Goal: Use online tool/utility: Utilize a website feature to perform a specific function

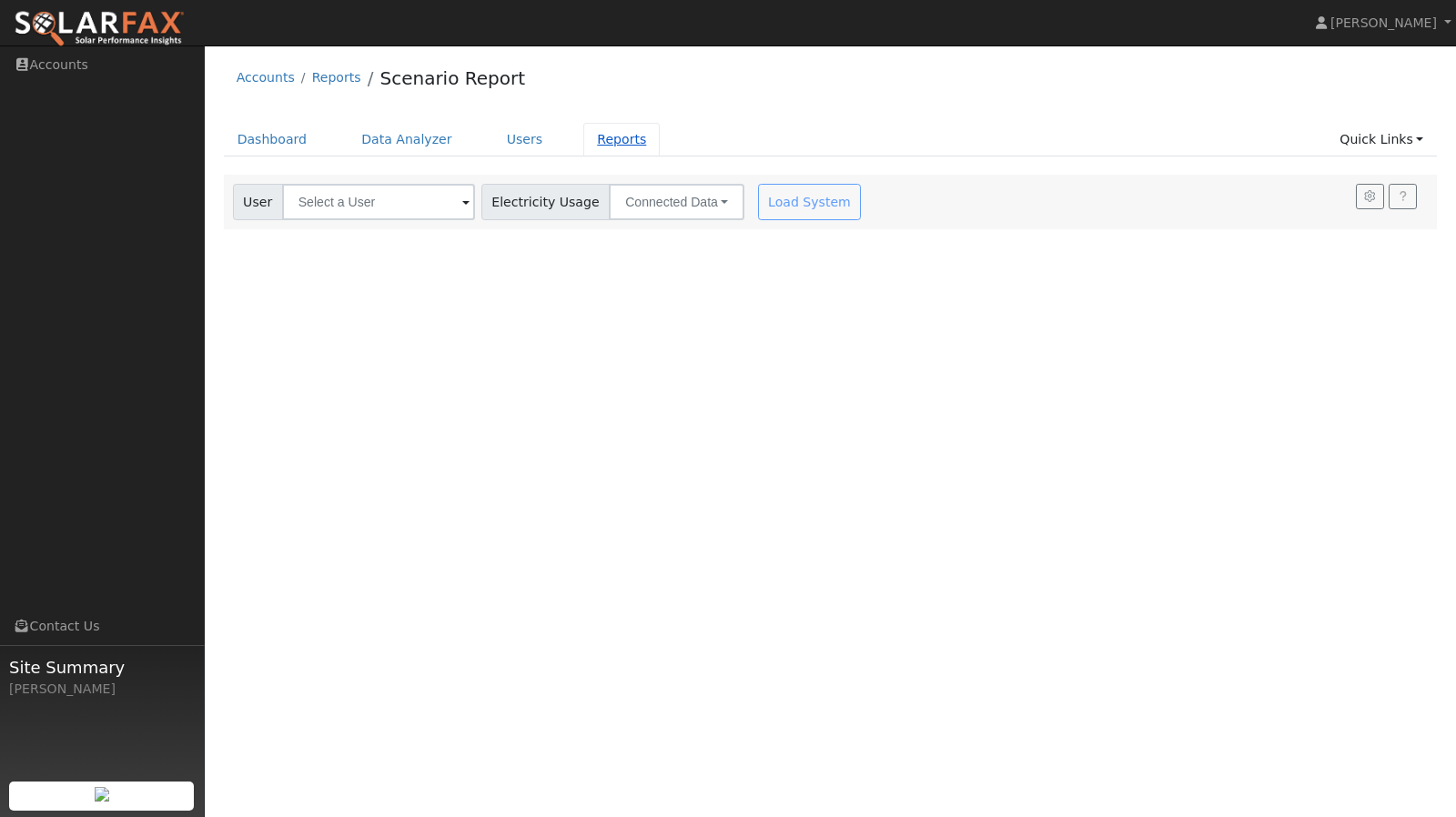
click at [585, 144] on link "Reports" at bounding box center [622, 140] width 77 height 34
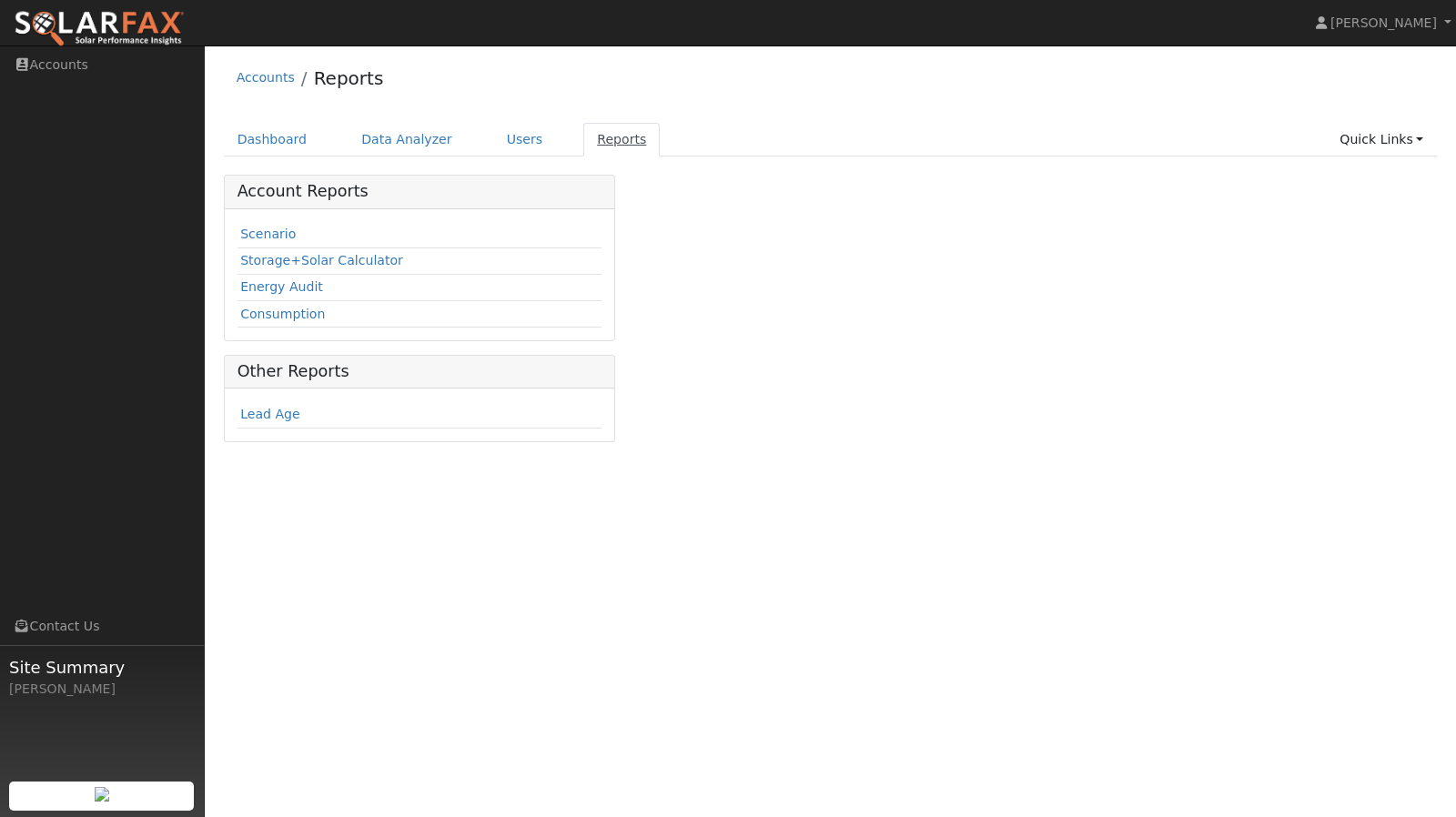
click at [589, 146] on link "Reports" at bounding box center [622, 140] width 77 height 34
click at [1349, 148] on link "Quick Links" at bounding box center [1381, 140] width 111 height 34
click at [1318, 247] on link "Run a Scenario Report" at bounding box center [1344, 244] width 185 height 26
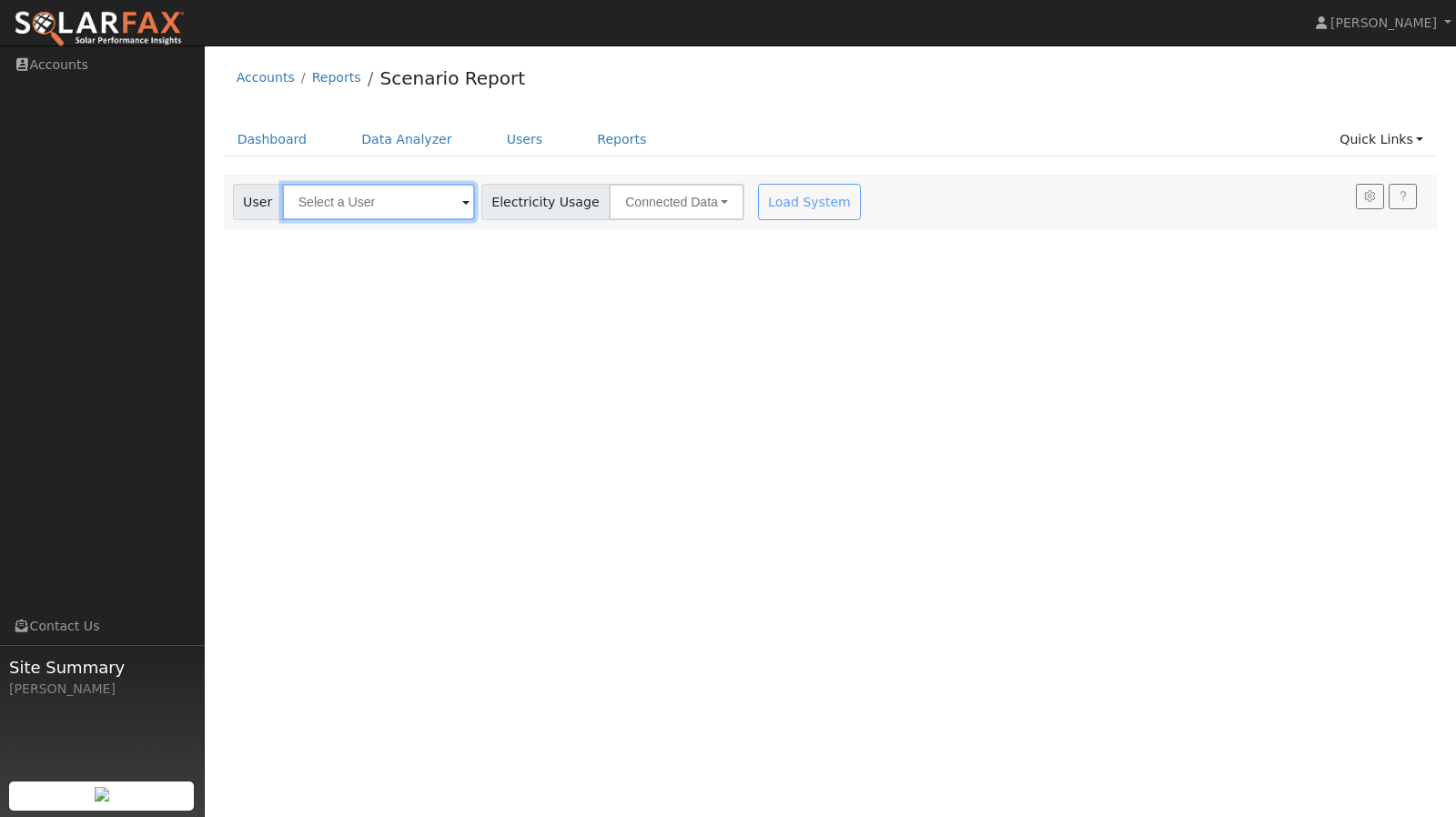
click at [397, 191] on input "text" at bounding box center [378, 202] width 193 height 36
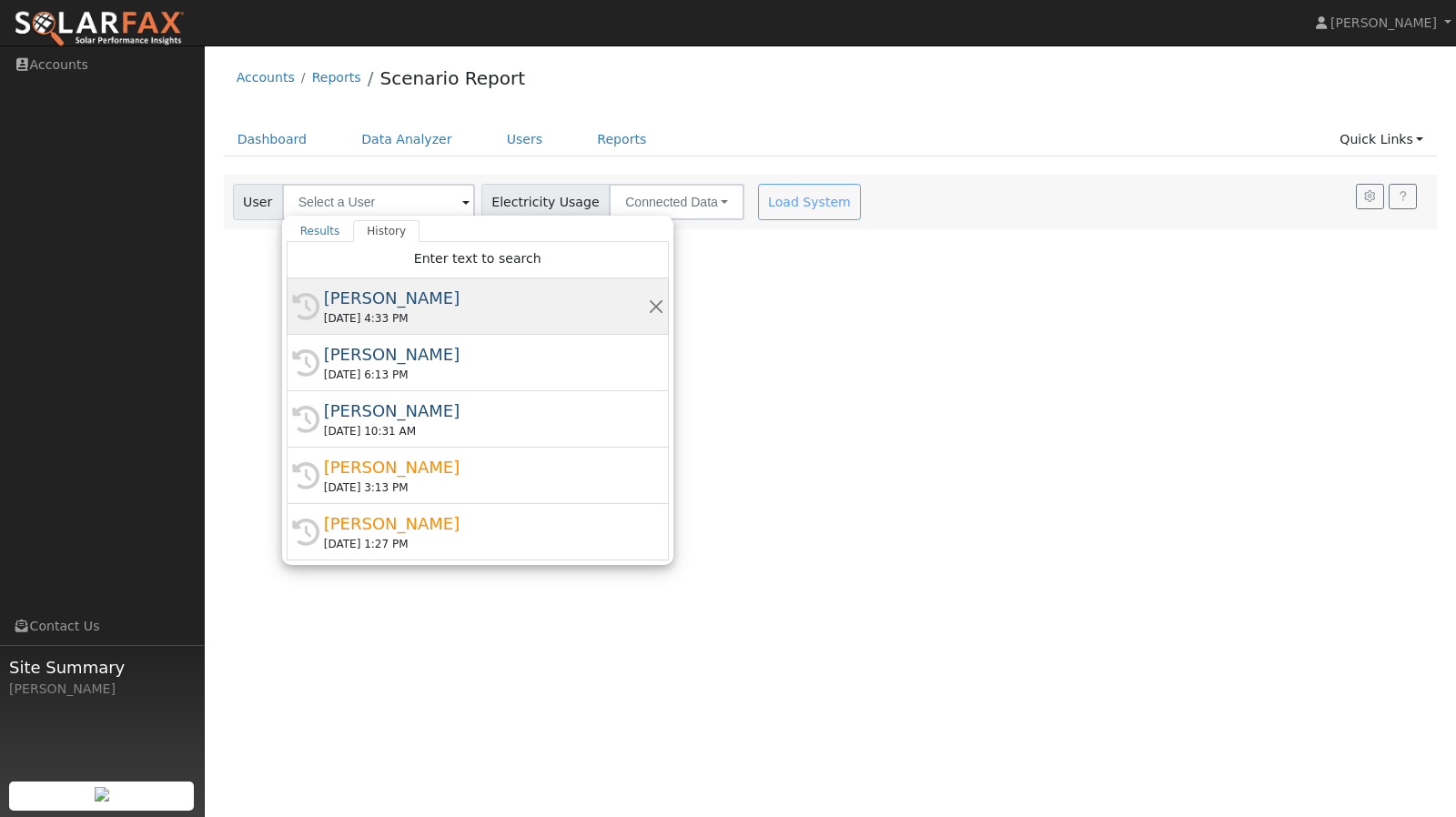
click at [379, 294] on div "[PERSON_NAME]" at bounding box center [486, 298] width 324 height 25
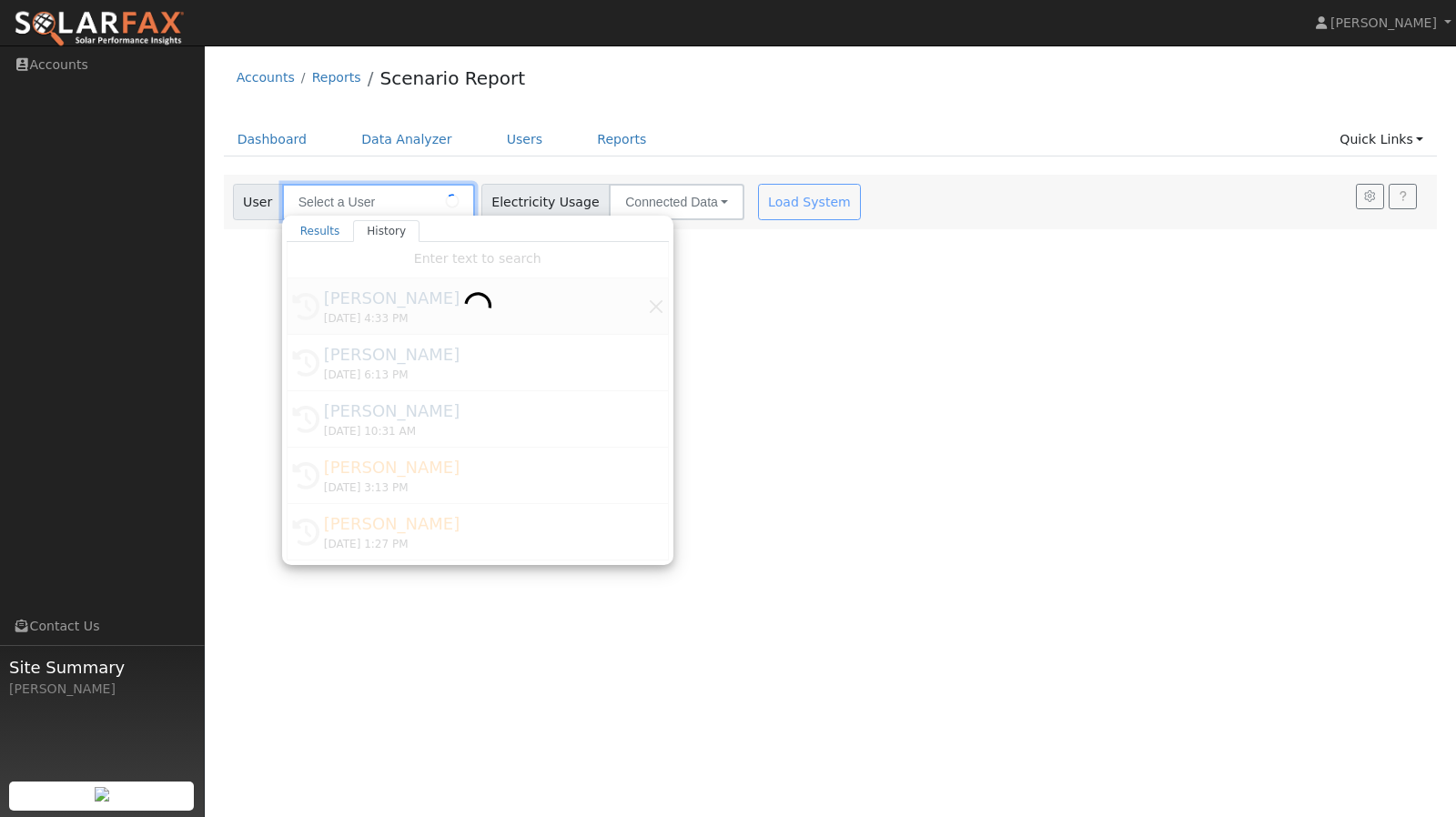
type input "[PERSON_NAME]"
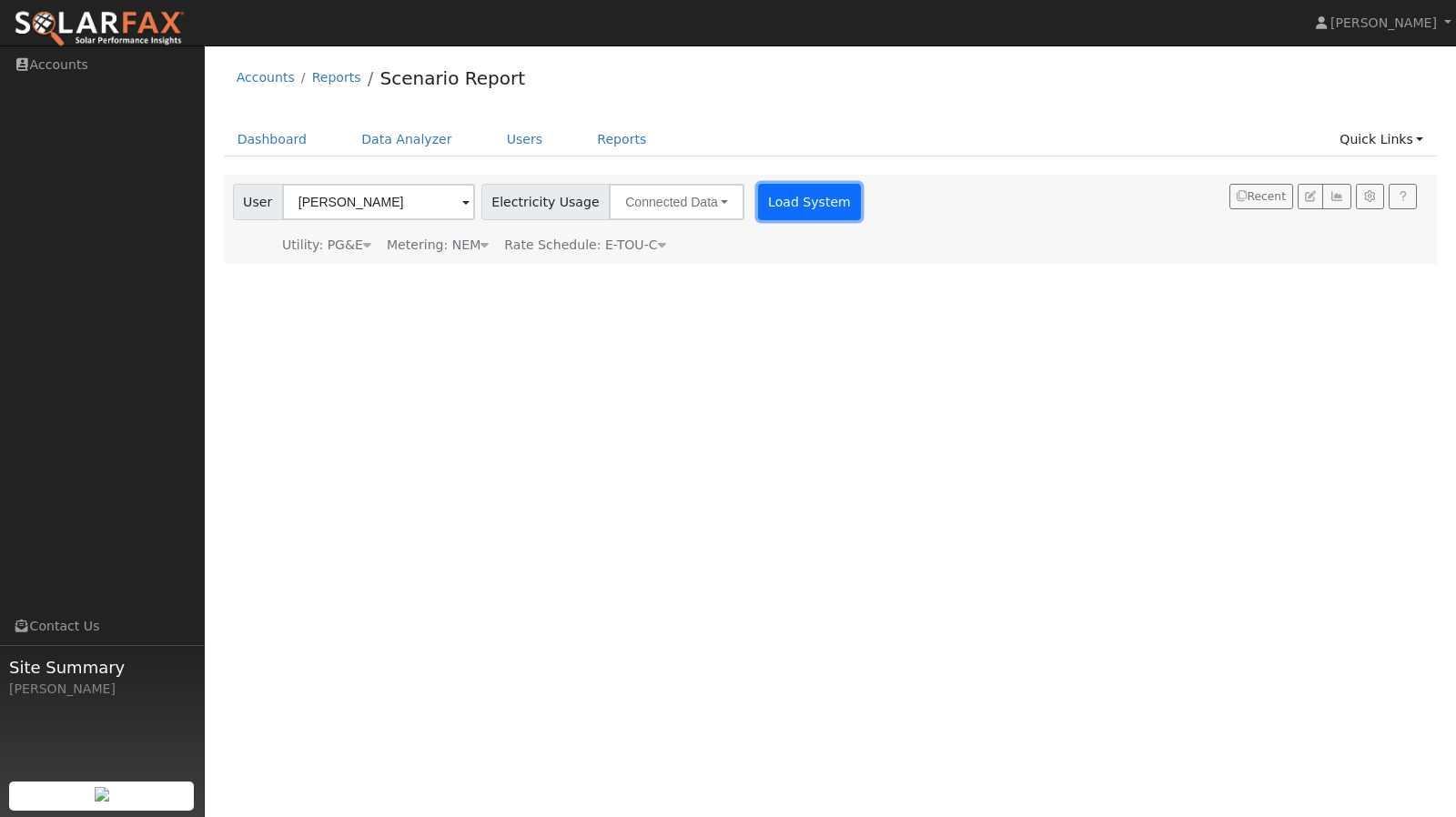
click at [758, 209] on button "Load System" at bounding box center [810, 202] width 104 height 36
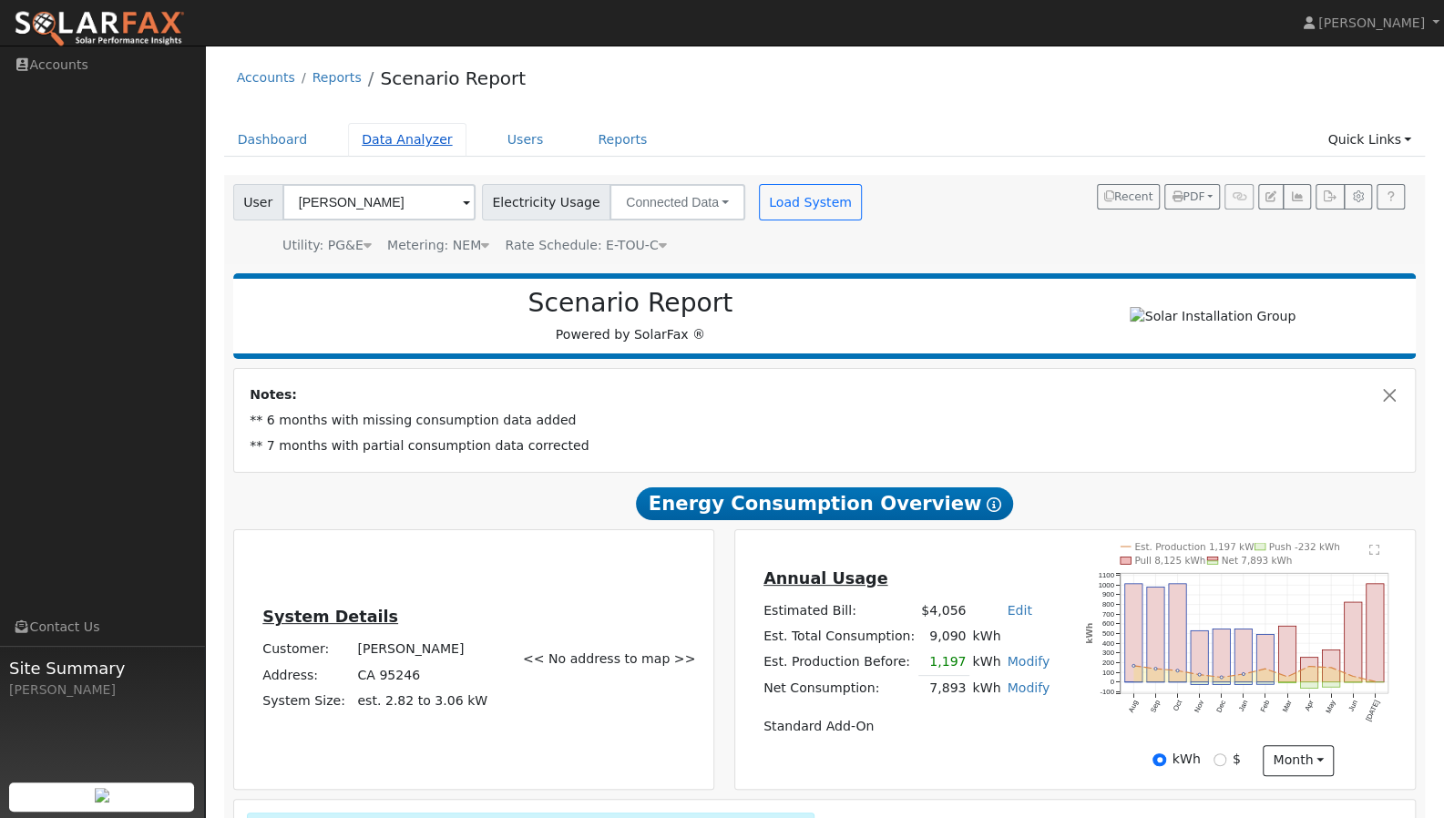
click at [366, 149] on link "Data Analyzer" at bounding box center [407, 140] width 118 height 34
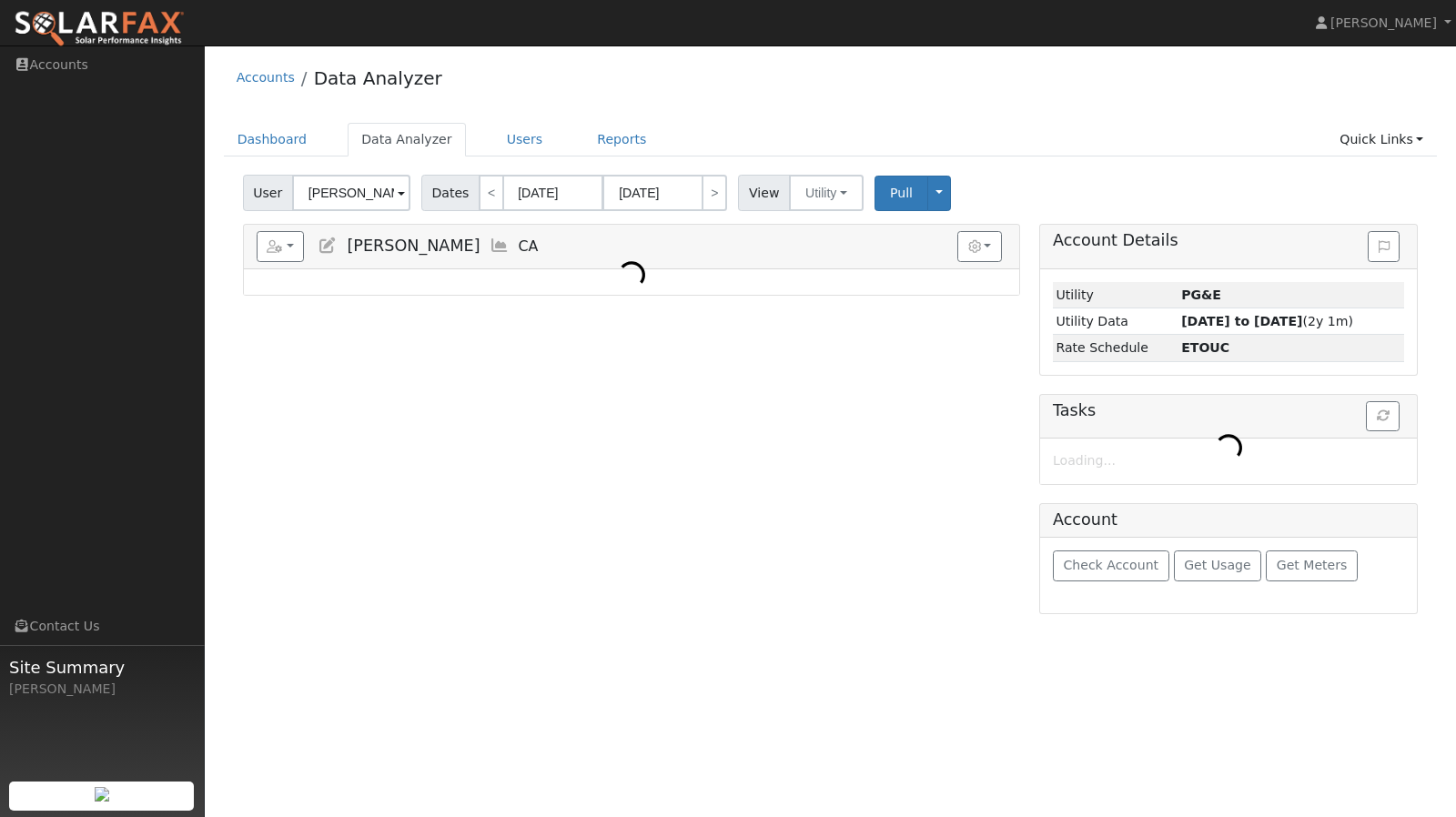
select select "7"
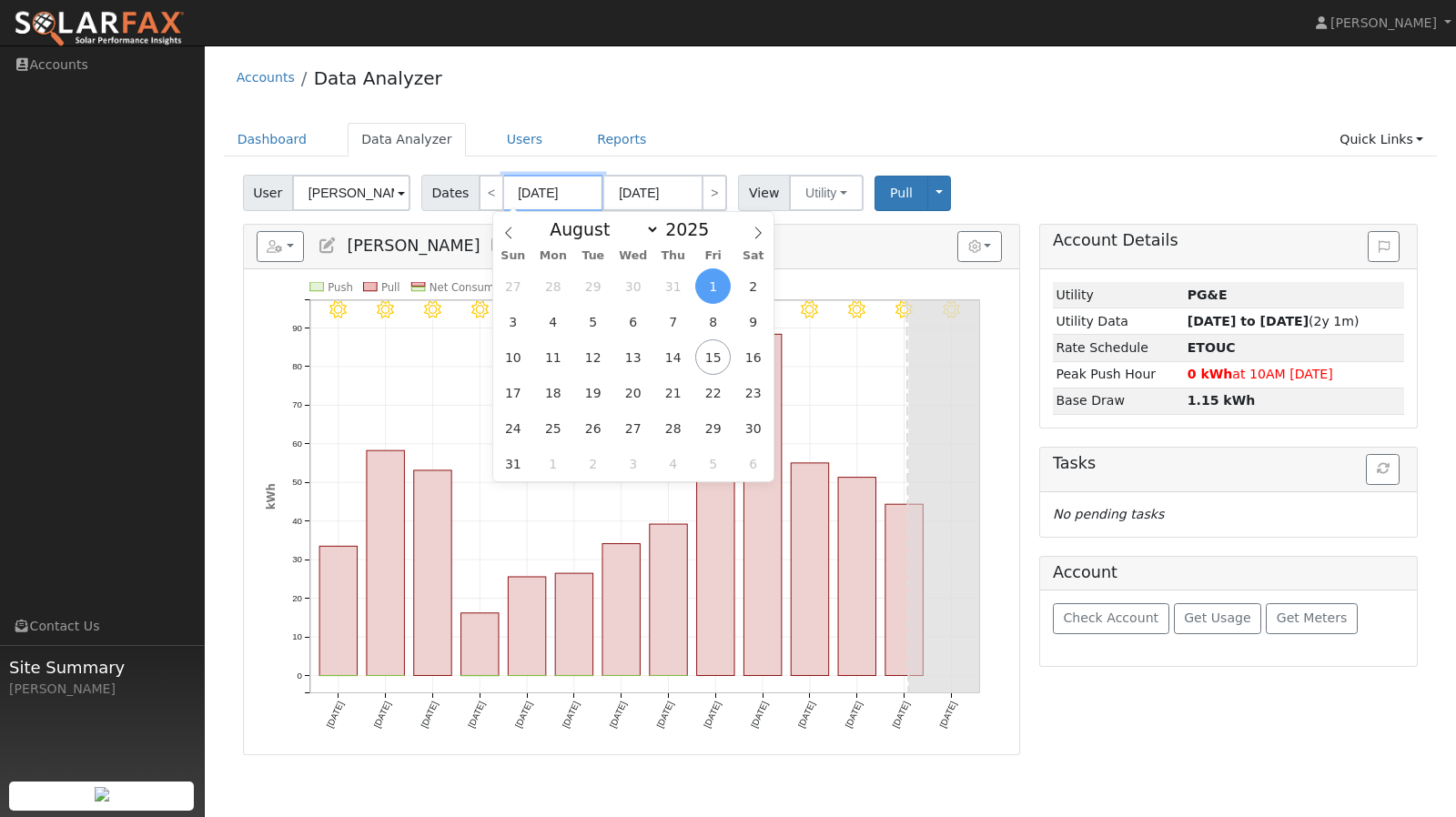
click at [573, 198] on input "[DATE]" at bounding box center [554, 193] width 100 height 36
click at [713, 234] on span at bounding box center [719, 235] width 13 height 10
type input "2024"
click at [632, 291] on span "31" at bounding box center [634, 287] width 36 height 36
type input "[DATE]"
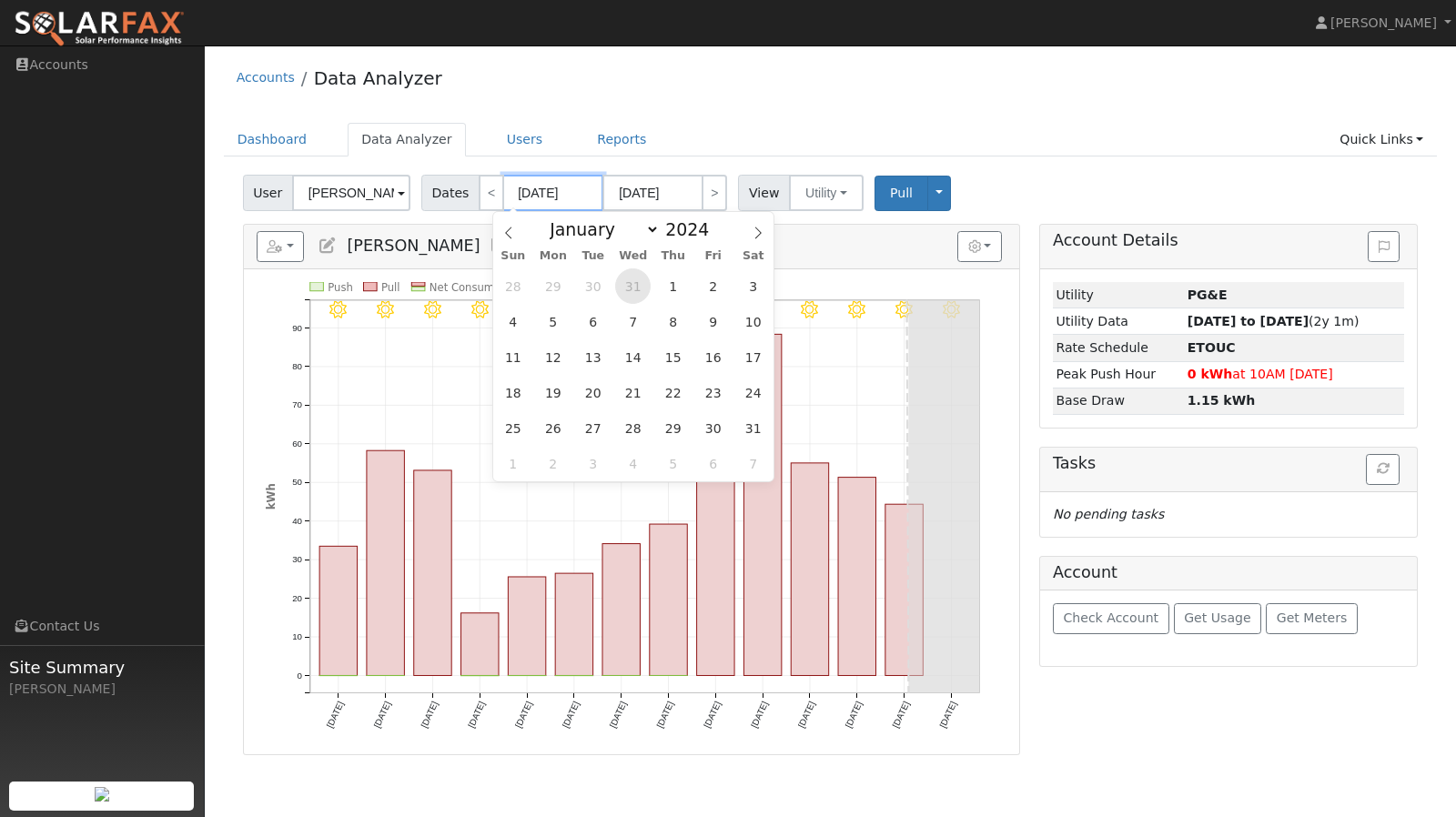
type input "[DATE]"
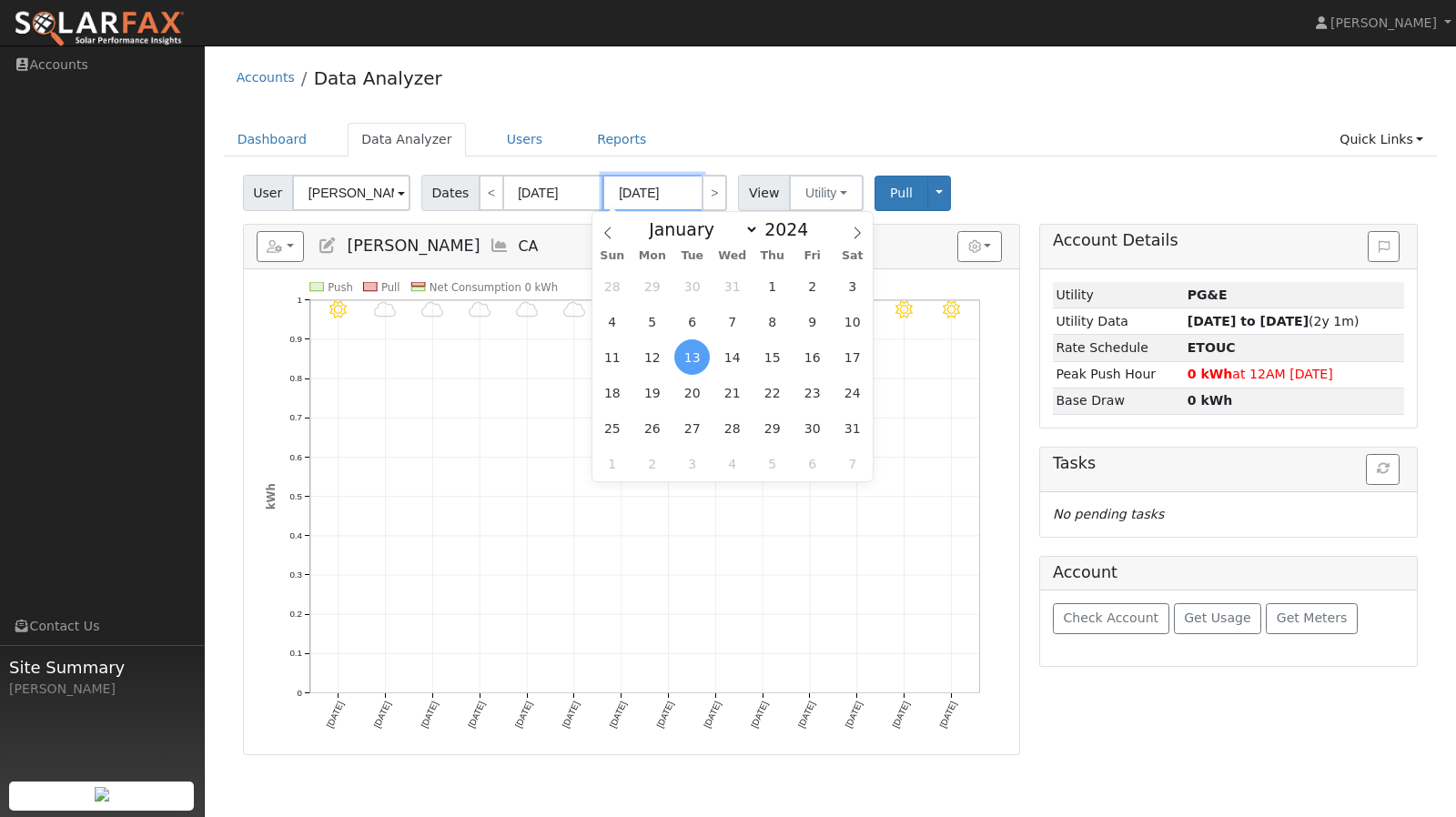
click at [675, 199] on input "[DATE]" at bounding box center [653, 193] width 100 height 36
click at [812, 223] on span at bounding box center [818, 225] width 13 height 10
type input "2025"
click at [808, 285] on span "1" at bounding box center [812, 287] width 36 height 36
type input "[DATE]"
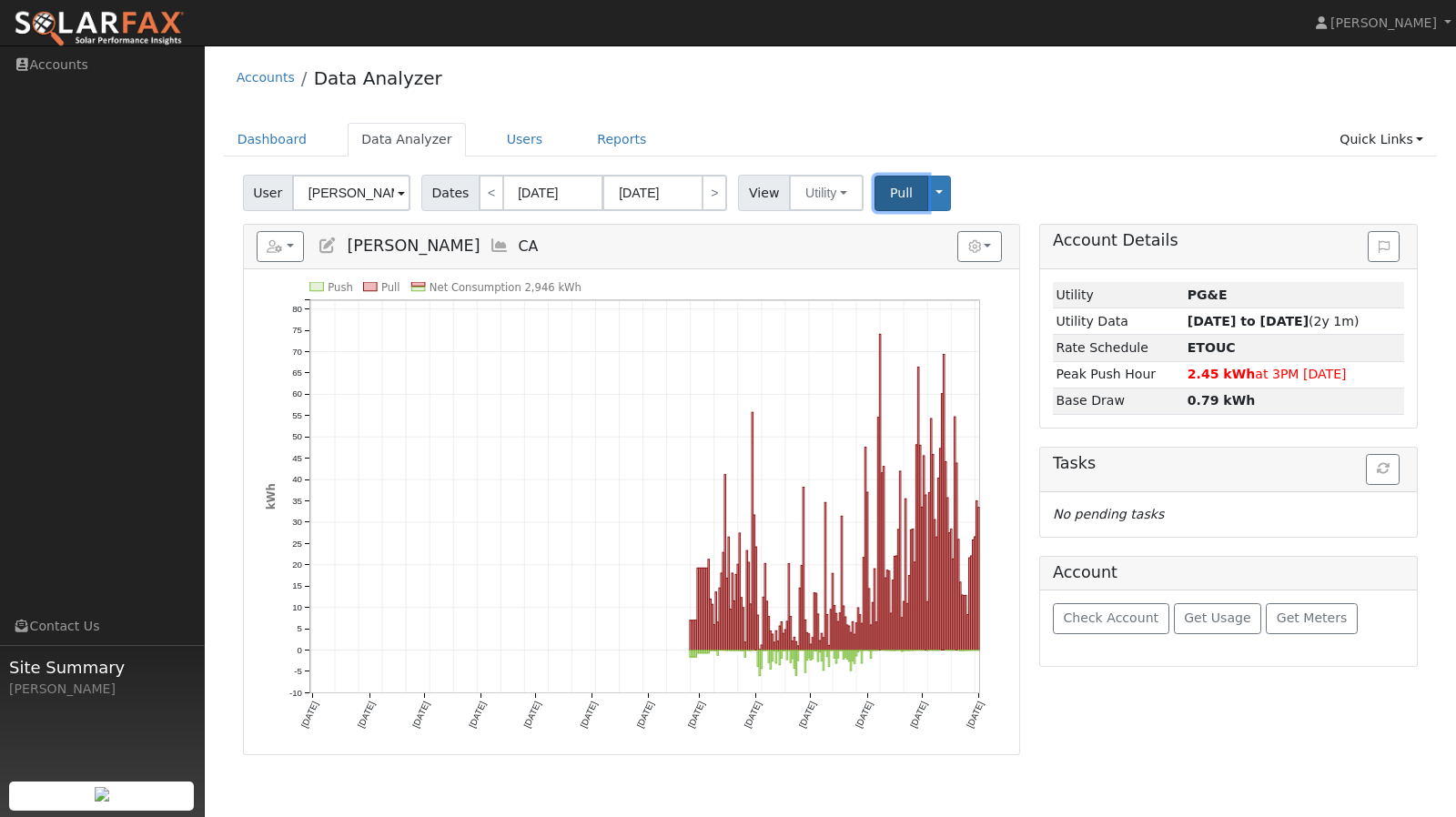
click at [876, 204] on button "Pull" at bounding box center [901, 194] width 54 height 36
